Goal: Transaction & Acquisition: Obtain resource

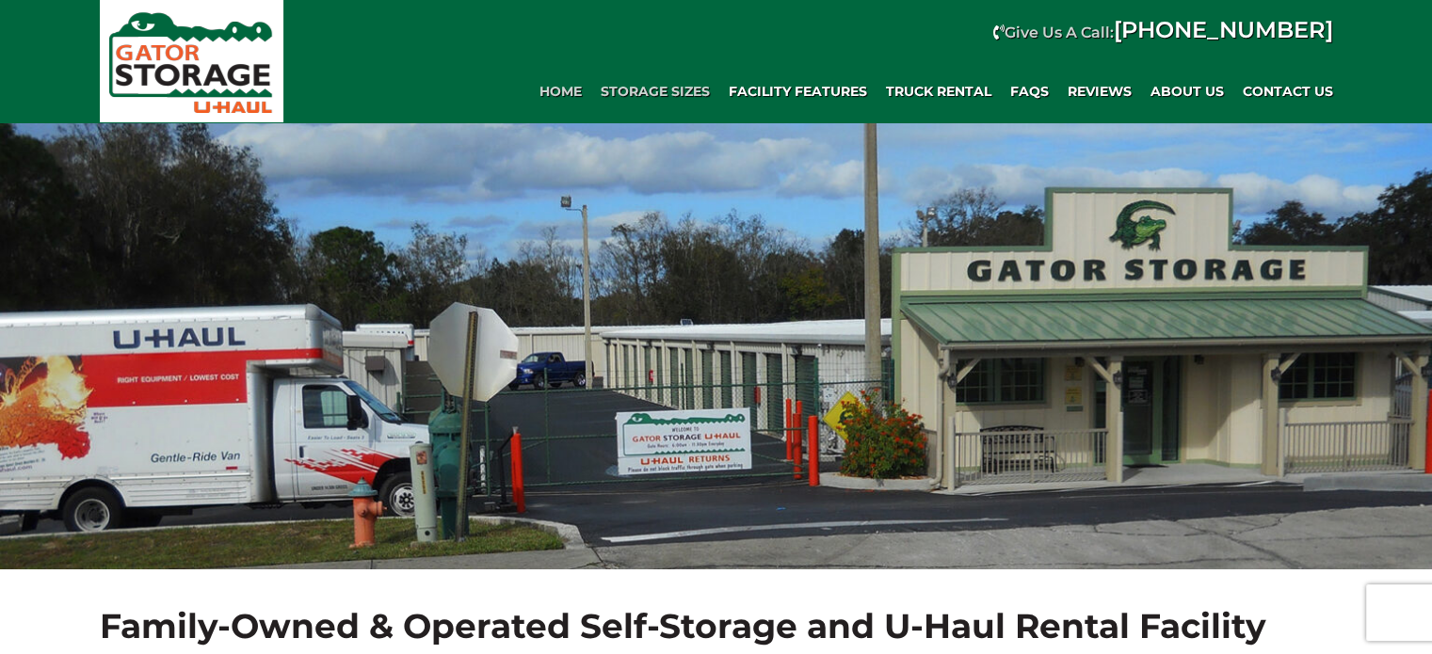
click at [692, 97] on span "Storage Sizes" at bounding box center [655, 92] width 109 height 16
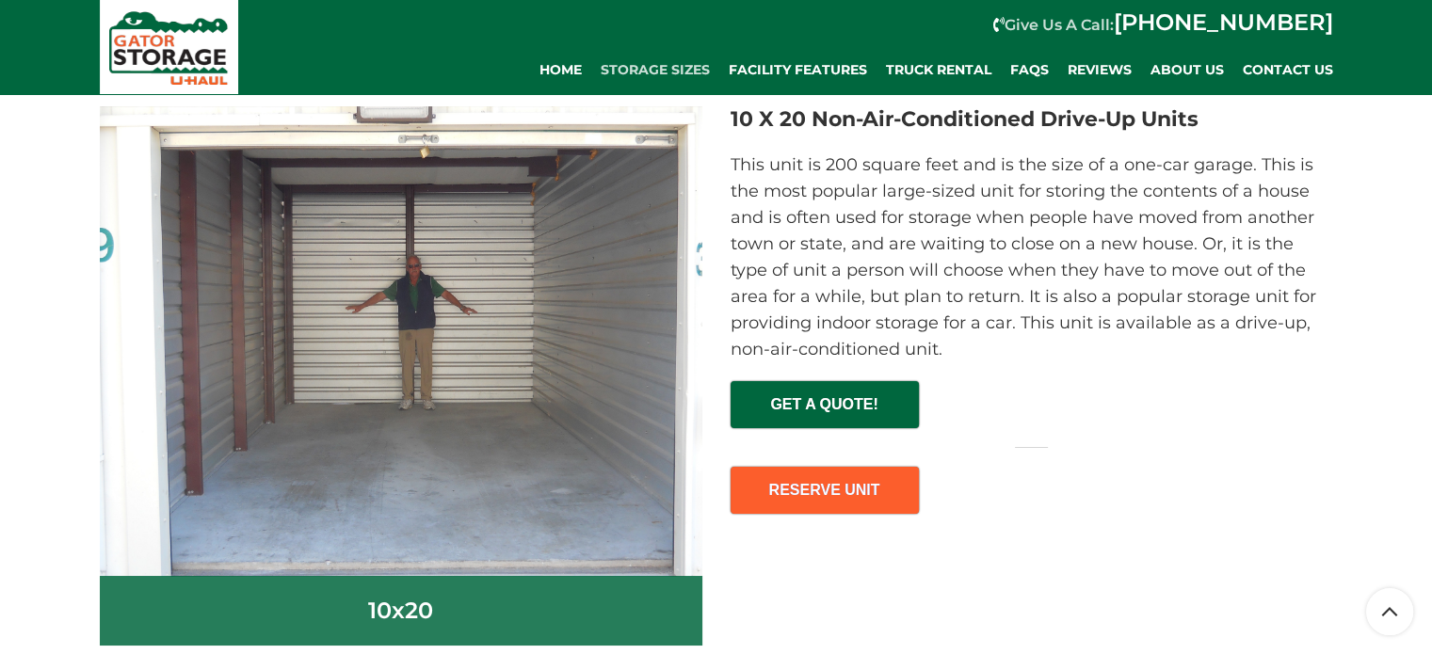
scroll to position [6818, 0]
click at [795, 406] on span "GET A QUOTE!" at bounding box center [825, 397] width 185 height 29
